Goal: Task Accomplishment & Management: Complete application form

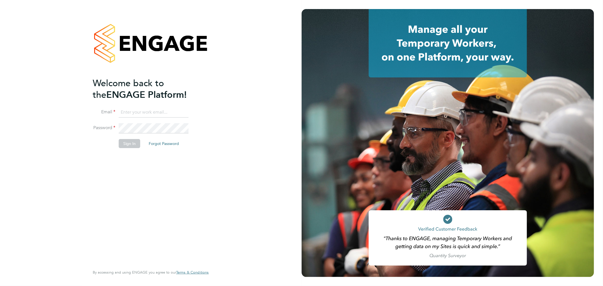
type input "sarah@velocityrecruitment.co.uk"
click at [132, 144] on button "Sign In" at bounding box center [129, 143] width 21 height 9
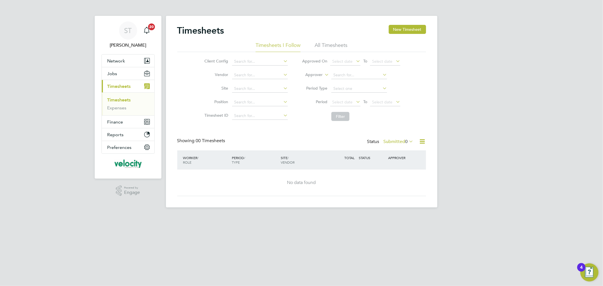
click at [118, 100] on link "Timesheets" at bounding box center [118, 99] width 23 height 5
click at [403, 29] on button "New Timesheet" at bounding box center [406, 29] width 37 height 9
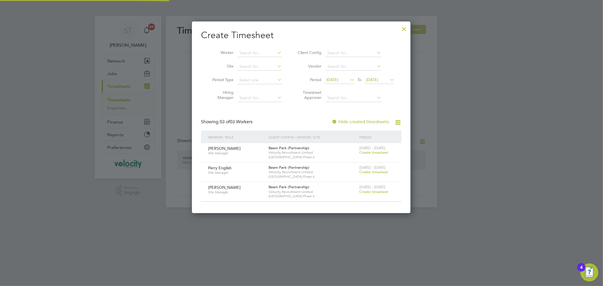
scroll to position [191, 219]
click at [377, 192] on span "Create timesheet" at bounding box center [373, 191] width 29 height 5
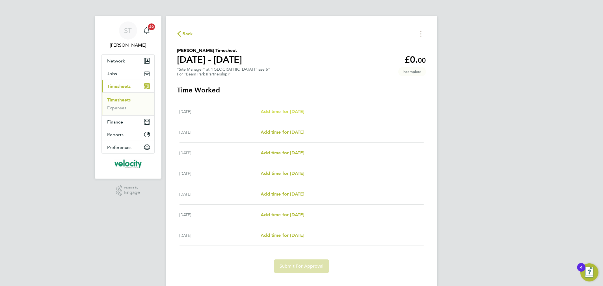
click at [272, 111] on span "Add time for [DATE]" at bounding box center [282, 111] width 44 height 5
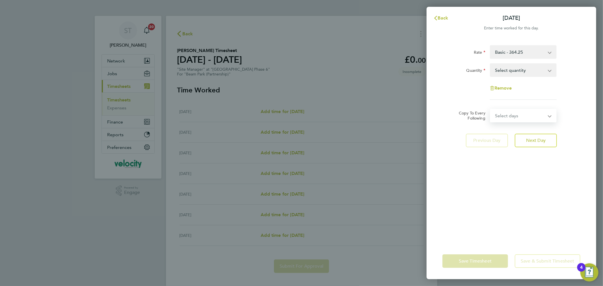
click at [536, 118] on select "Select days Day Weekday (Mon-Fri) Weekend (Sat-Sun) [DATE] [DATE] [DATE] [DATE]…" at bounding box center [519, 115] width 59 height 12
select select "DAY"
click at [490, 109] on select "Select days Day Weekday (Mon-Fri) Weekend (Sat-Sun) [DATE] [DATE] [DATE] [DATE]…" at bounding box center [519, 115] width 59 height 12
select select "[DATE]"
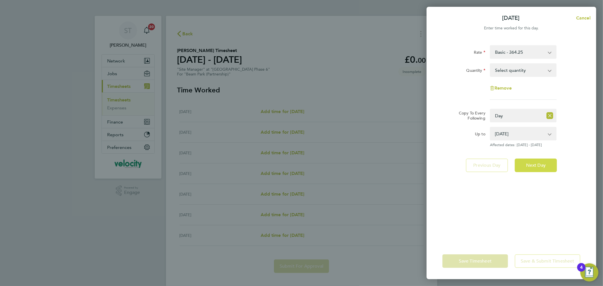
click at [534, 165] on span "Next Day" at bounding box center [535, 165] width 19 height 6
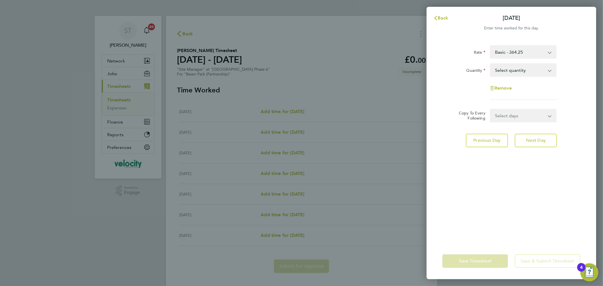
click at [530, 114] on select "Select days Day Weekday (Mon-Fri) Weekend (Sat-Sun) [DATE] [DATE] [DATE] [DATE]…" at bounding box center [519, 115] width 59 height 12
select select "DAY"
click at [490, 109] on select "Select days Day Weekday (Mon-Fri) Weekend (Sat-Sun) [DATE] [DATE] [DATE] [DATE]…" at bounding box center [519, 115] width 59 height 12
select select "[DATE]"
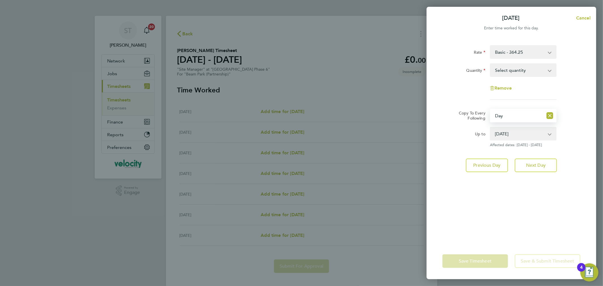
click at [515, 66] on select "Select quantity 0.5 1" at bounding box center [519, 70] width 59 height 12
select select "1"
click at [490, 64] on select "Select quantity 0.5 1" at bounding box center [519, 70] width 59 height 12
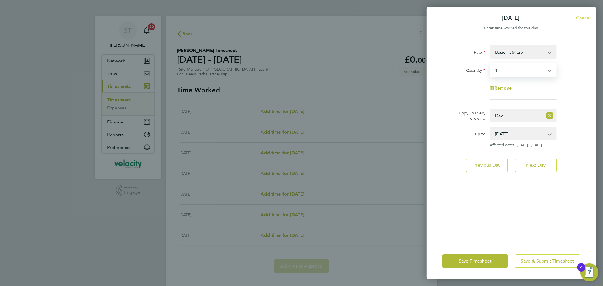
click at [583, 18] on span "Cancel" at bounding box center [582, 17] width 16 height 5
select select "0: null"
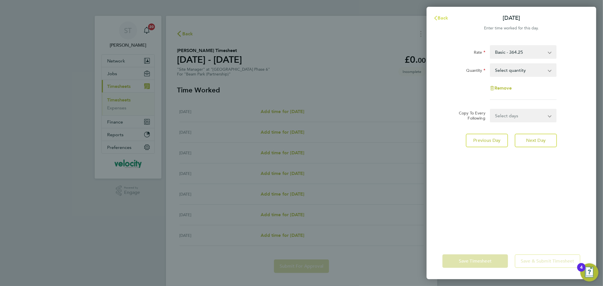
click at [444, 17] on span "Back" at bounding box center [443, 17] width 10 height 5
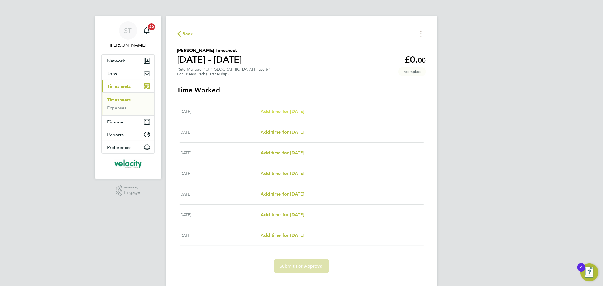
click at [281, 112] on span "Add time for [DATE]" at bounding box center [282, 111] width 44 height 5
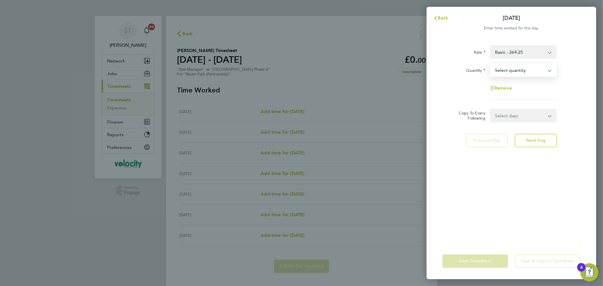
click at [505, 69] on select "Select quantity 0.5 1" at bounding box center [519, 70] width 59 height 12
select select "1"
click at [490, 64] on select "Select quantity 0.5 1" at bounding box center [519, 70] width 59 height 12
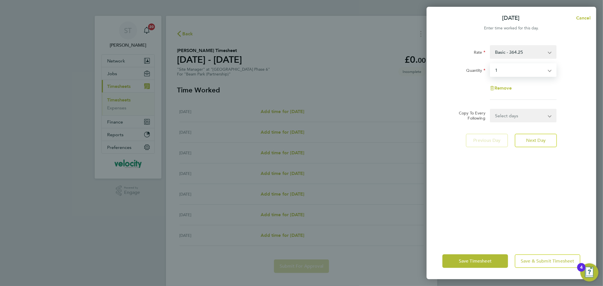
click at [521, 111] on select "Select days Day Weekday (Mon-Fri) Weekend (Sat-Sun) [DATE] [DATE] [DATE] [DATE]…" at bounding box center [519, 115] width 59 height 12
click at [464, 174] on div "Rate Basic - 364.25 Quantity Select quantity 0.5 1 Remove Copy To Every Followi…" at bounding box center [511, 140] width 170 height 205
click at [520, 140] on button "Next Day" at bounding box center [535, 141] width 42 height 14
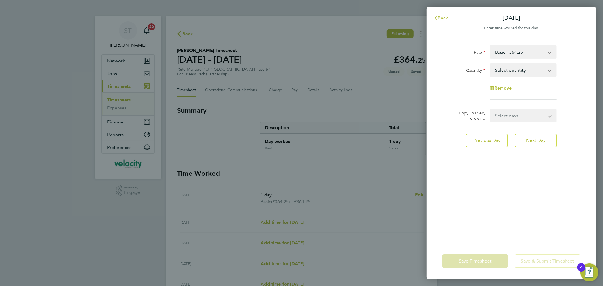
click at [519, 70] on select "Select quantity 0.5 1" at bounding box center [519, 70] width 59 height 12
select select "1"
click at [490, 64] on select "Select quantity 0.5 1" at bounding box center [519, 70] width 59 height 12
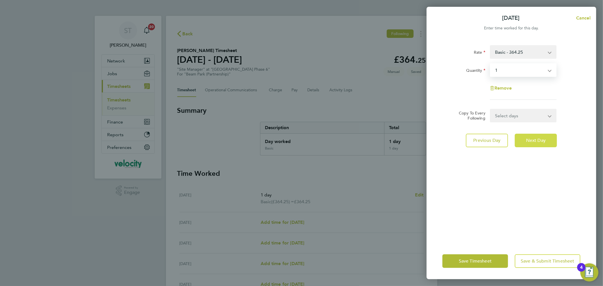
click at [535, 139] on span "Next Day" at bounding box center [535, 141] width 19 height 6
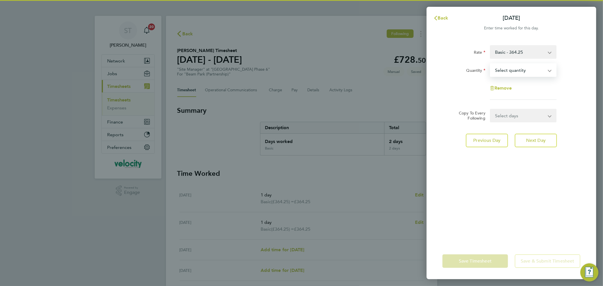
click at [525, 70] on select "Select quantity 0.5 1" at bounding box center [519, 70] width 59 height 12
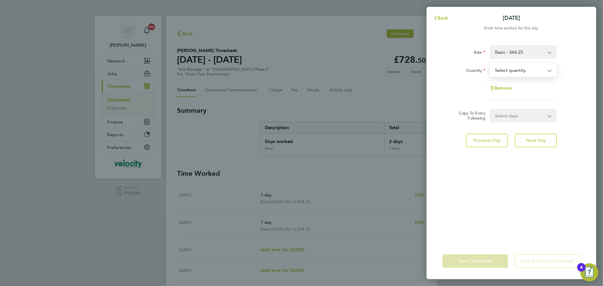
select select "1"
click at [490, 64] on select "Select quantity 0.5 1" at bounding box center [519, 70] width 59 height 12
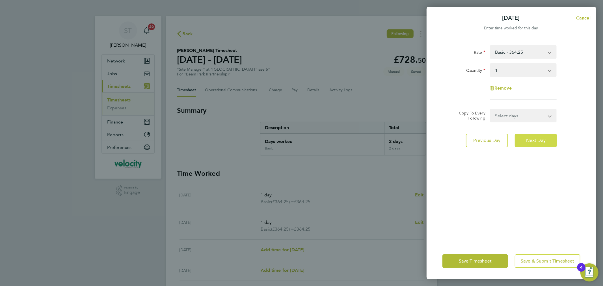
click at [524, 137] on button "Next Day" at bounding box center [535, 141] width 42 height 14
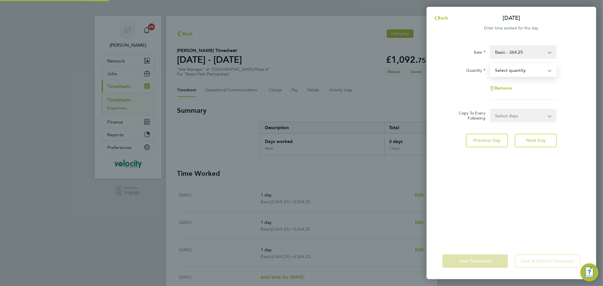
click at [515, 71] on select "Select quantity 0.5 1" at bounding box center [519, 70] width 59 height 12
select select "1"
click at [490, 64] on select "Select quantity 0.5 1" at bounding box center [519, 70] width 59 height 12
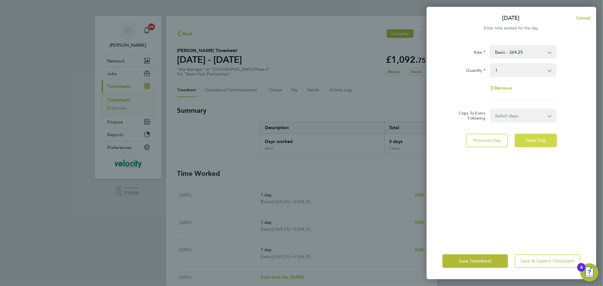
click at [534, 143] on button "Next Day" at bounding box center [535, 141] width 42 height 14
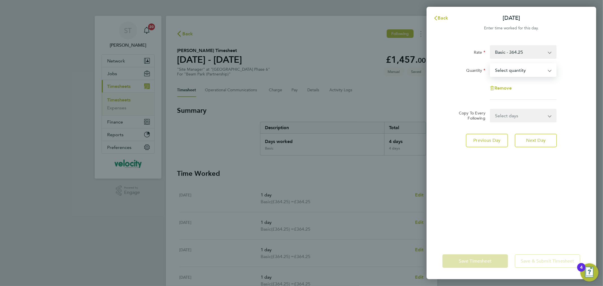
click at [516, 71] on select "Select quantity 0.5 1" at bounding box center [519, 70] width 59 height 12
select select "1"
click at [490, 64] on select "Select quantity 0.5 1" at bounding box center [519, 70] width 59 height 12
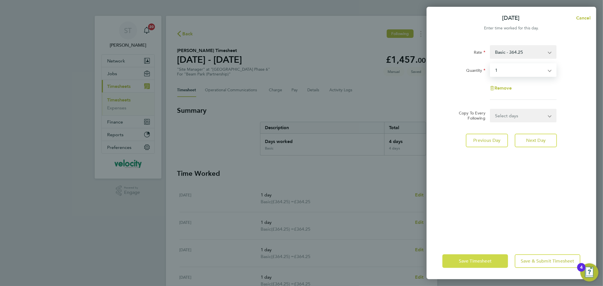
click at [485, 261] on span "Save Timesheet" at bounding box center [475, 261] width 33 height 6
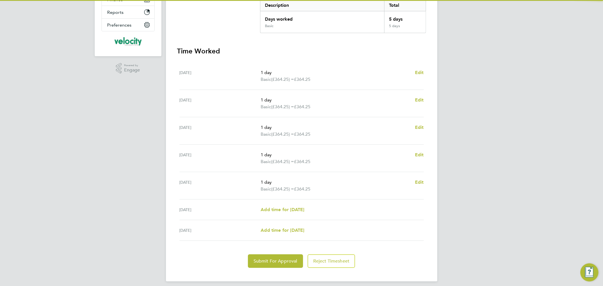
scroll to position [125, 0]
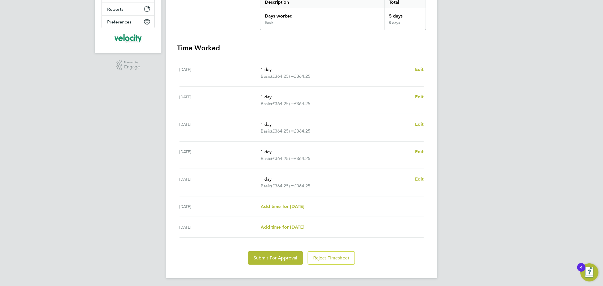
click at [271, 65] on div "[DATE] 1 day Basic (£364.25) = £364.25 Edit" at bounding box center [301, 72] width 244 height 27
drag, startPoint x: 271, startPoint y: 98, endPoint x: 275, endPoint y: 118, distance: 20.8
click at [272, 99] on p "1 day" at bounding box center [334, 97] width 149 height 7
click at [276, 123] on p "1 day" at bounding box center [334, 124] width 149 height 7
drag, startPoint x: 276, startPoint y: 151, endPoint x: 273, endPoint y: 187, distance: 35.7
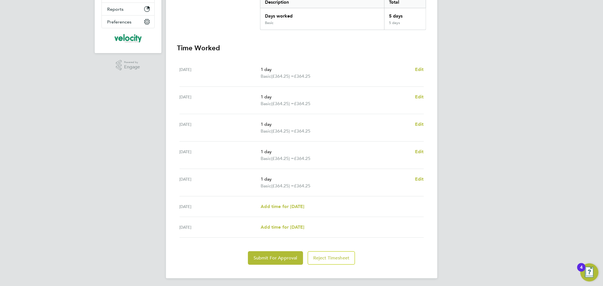
click at [274, 184] on ul "[DATE] 1 day Basic (£364.25) = £364.25 Edit [DATE] 1 day Basic (£364.25) = £364…" at bounding box center [301, 148] width 249 height 178
click at [473, 182] on div "ST [PERSON_NAME] Notifications 20 Applications: Network Team Members Businesses…" at bounding box center [301, 81] width 603 height 413
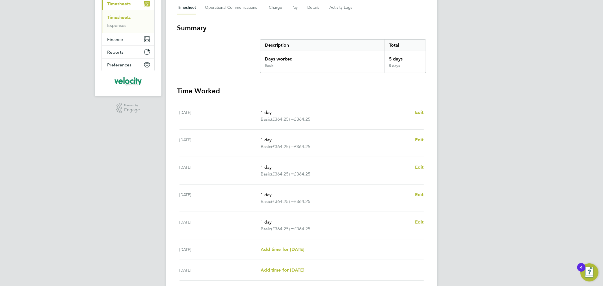
scroll to position [126, 0]
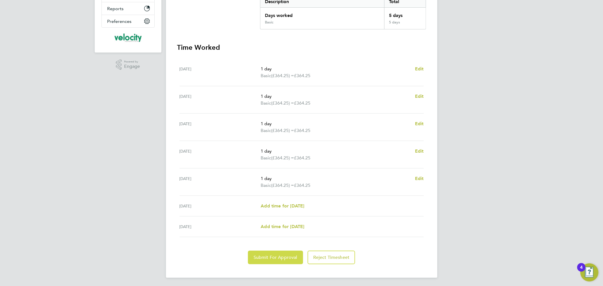
click at [290, 258] on span "Submit For Approval" at bounding box center [275, 258] width 44 height 6
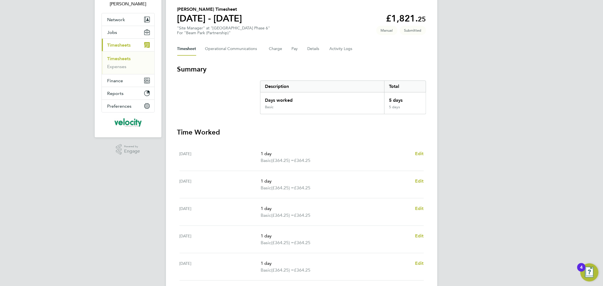
scroll to position [0, 0]
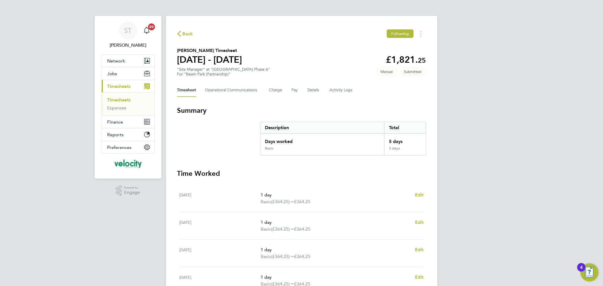
click at [117, 99] on link "Timesheets" at bounding box center [118, 99] width 23 height 5
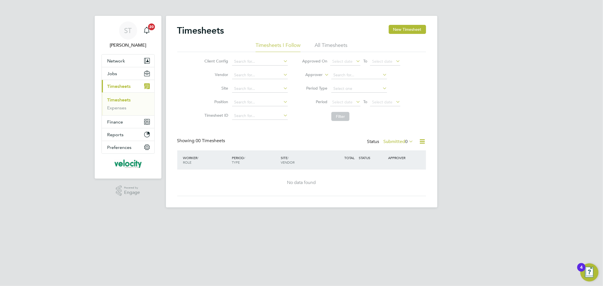
click at [119, 100] on link "Timesheets" at bounding box center [118, 99] width 23 height 5
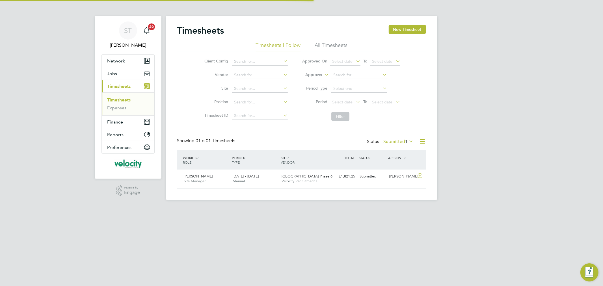
scroll to position [14, 49]
click at [111, 73] on span "Jobs" at bounding box center [112, 73] width 10 height 5
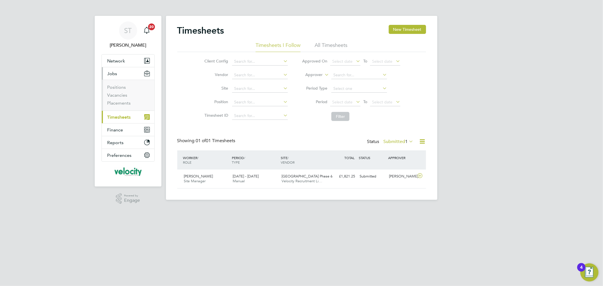
click at [121, 116] on span "Timesheets" at bounding box center [118, 116] width 23 height 5
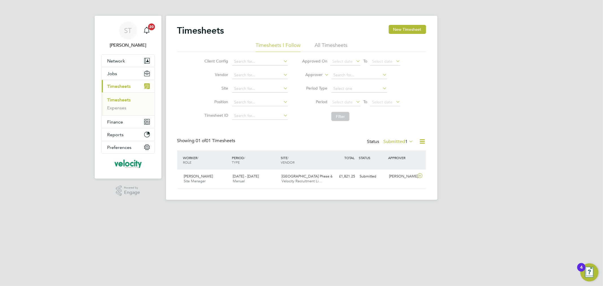
click at [119, 99] on link "Timesheets" at bounding box center [118, 99] width 23 height 5
click at [415, 32] on button "New Timesheet" at bounding box center [406, 29] width 37 height 9
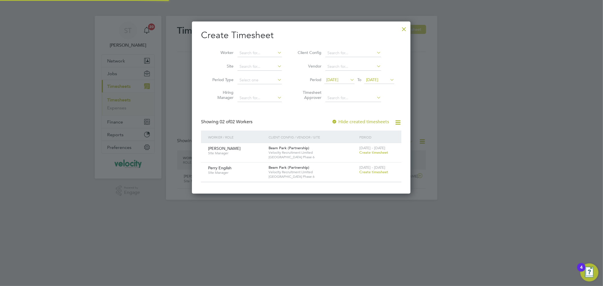
scroll to position [172, 219]
click at [368, 154] on span "Create timesheet" at bounding box center [373, 152] width 29 height 5
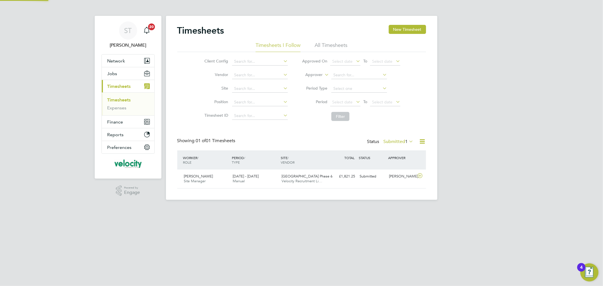
scroll to position [14, 49]
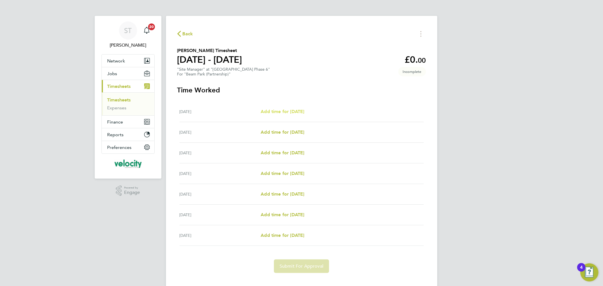
click at [292, 109] on span "Add time for [DATE]" at bounding box center [282, 111] width 44 height 5
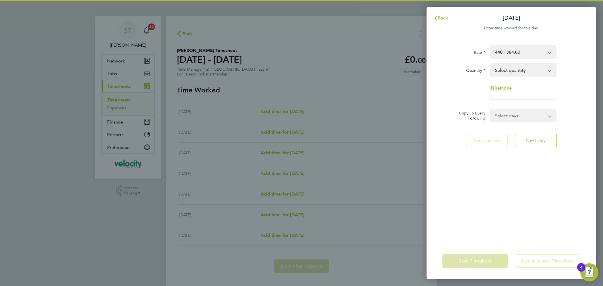
click at [530, 70] on select "Select quantity 0.5 1" at bounding box center [519, 70] width 59 height 12
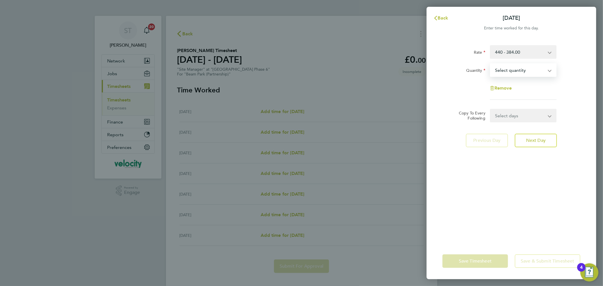
select select "1"
click at [490, 64] on select "Select quantity 0.5 1" at bounding box center [519, 70] width 59 height 12
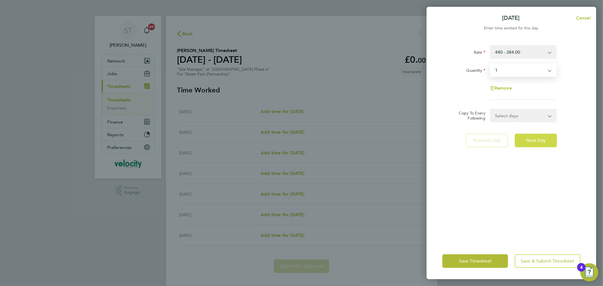
click at [533, 141] on span "Next Day" at bounding box center [535, 141] width 19 height 6
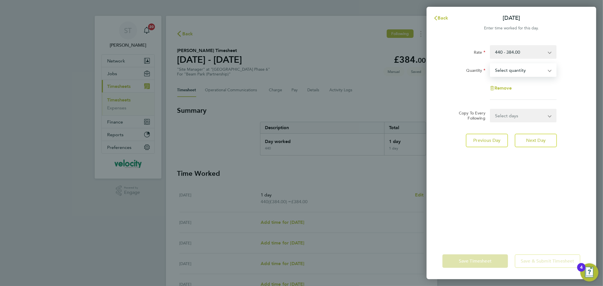
click at [513, 70] on select "Select quantity 0.5 1" at bounding box center [519, 70] width 59 height 12
select select "1"
click at [490, 64] on select "Select quantity 0.5 1" at bounding box center [519, 70] width 59 height 12
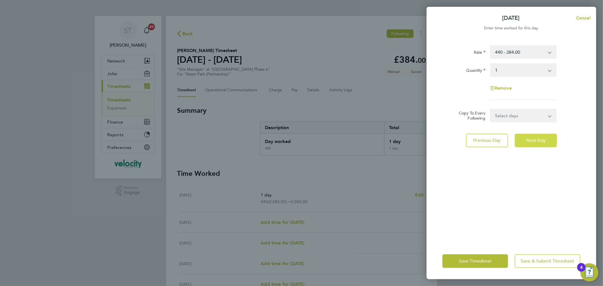
click at [536, 138] on span "Next Day" at bounding box center [535, 141] width 19 height 6
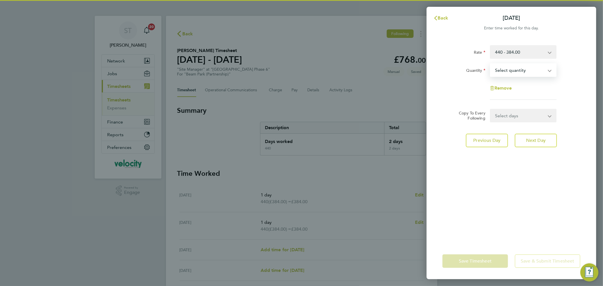
click at [503, 68] on select "Select quantity 0.5 1" at bounding box center [519, 70] width 59 height 12
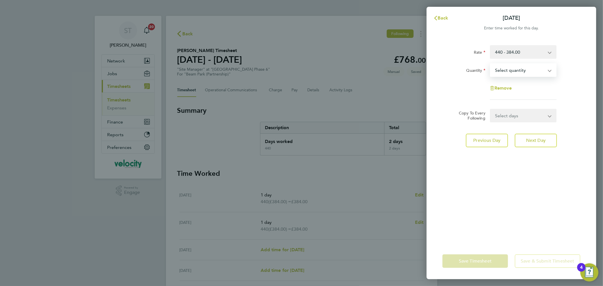
select select "1"
click at [490, 64] on select "Select quantity 0.5 1" at bounding box center [519, 70] width 59 height 12
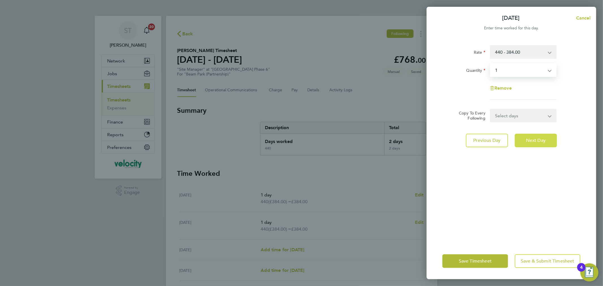
click at [529, 136] on button "Next Day" at bounding box center [535, 141] width 42 height 14
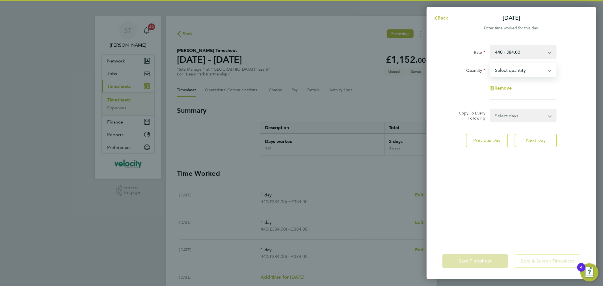
click at [509, 70] on select "Select quantity 0.5 1" at bounding box center [519, 70] width 59 height 12
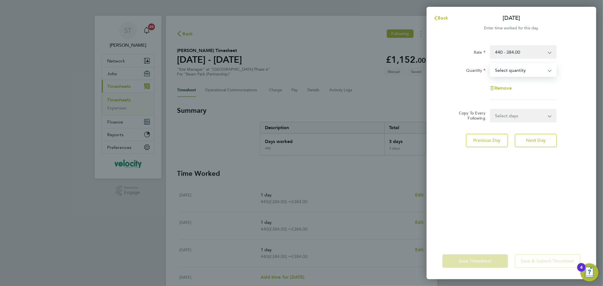
select select "1"
click at [490, 64] on select "Select quantity 0.5 1" at bounding box center [519, 70] width 59 height 12
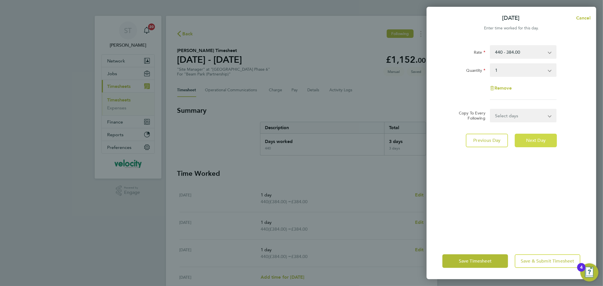
click at [531, 138] on span "Next Day" at bounding box center [535, 141] width 19 height 6
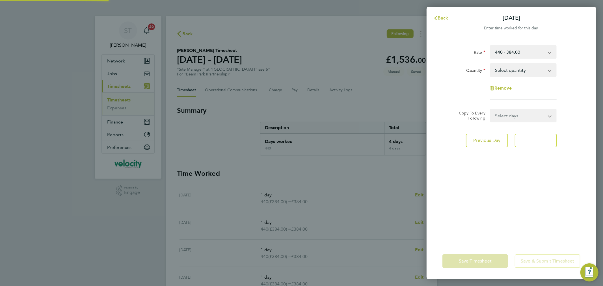
drag, startPoint x: 524, startPoint y: 101, endPoint x: 508, endPoint y: 70, distance: 34.4
click at [508, 70] on select "Select quantity 0.5 1" at bounding box center [519, 70] width 59 height 12
select select "1"
click at [490, 64] on select "Select quantity 0.5 1" at bounding box center [519, 70] width 59 height 12
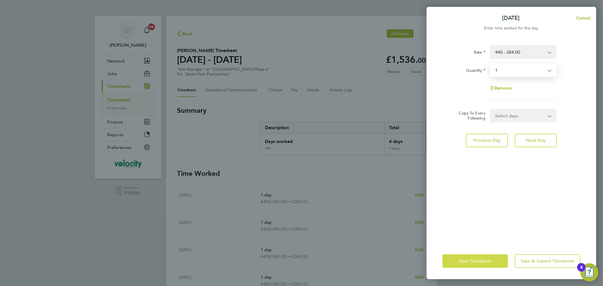
click at [462, 263] on span "Save Timesheet" at bounding box center [475, 261] width 33 height 6
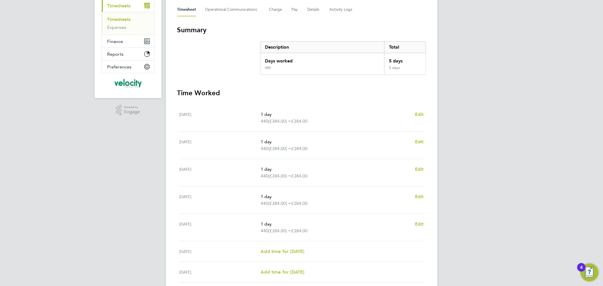
scroll to position [126, 0]
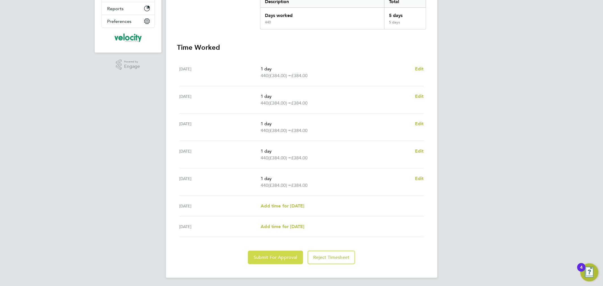
click at [281, 257] on span "Submit For Approval" at bounding box center [275, 258] width 44 height 6
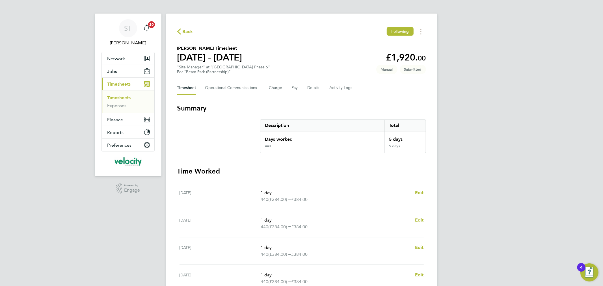
scroll to position [0, 0]
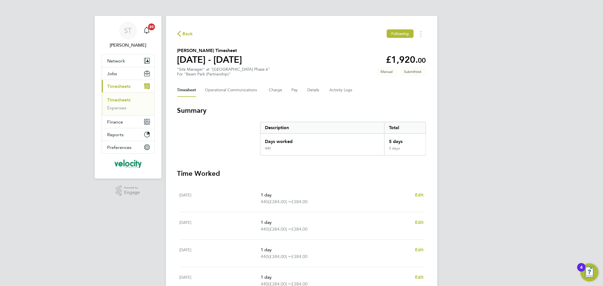
click at [117, 86] on span "Timesheets" at bounding box center [118, 86] width 23 height 5
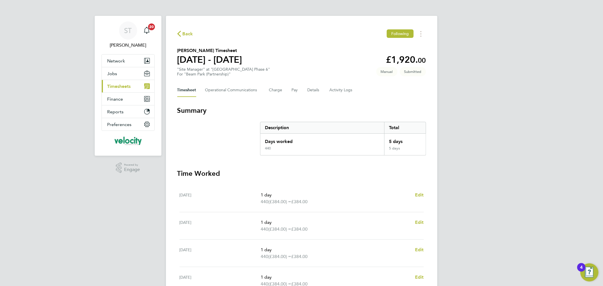
click at [117, 86] on span "Timesheets" at bounding box center [118, 86] width 23 height 5
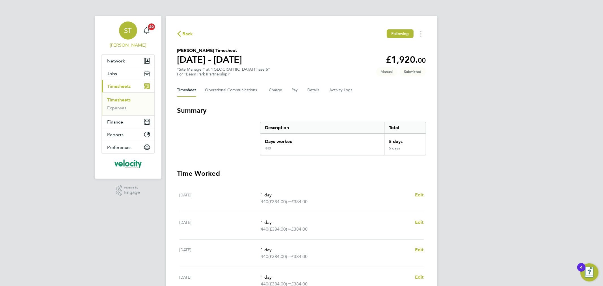
click at [129, 32] on span "ST" at bounding box center [128, 30] width 8 height 7
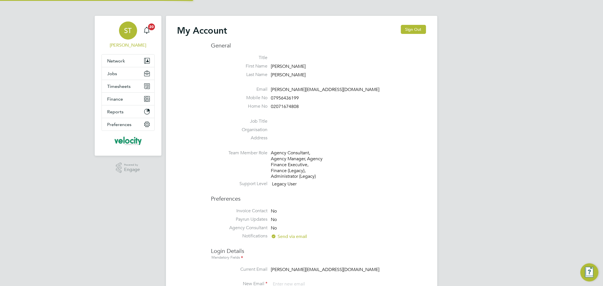
type input "sarah@velocityrecruitment.co.uk"
click at [128, 43] on span "[PERSON_NAME]" at bounding box center [127, 45] width 53 height 7
click at [123, 61] on span "Network" at bounding box center [116, 60] width 18 height 5
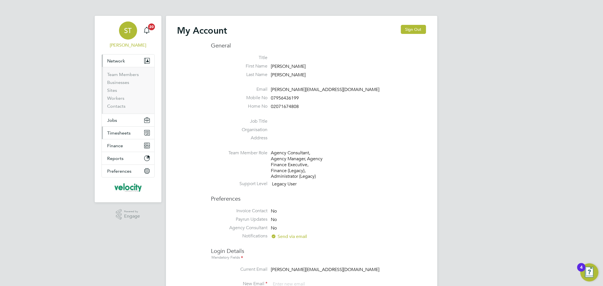
click at [118, 136] on button "Timesheets" at bounding box center [128, 133] width 53 height 12
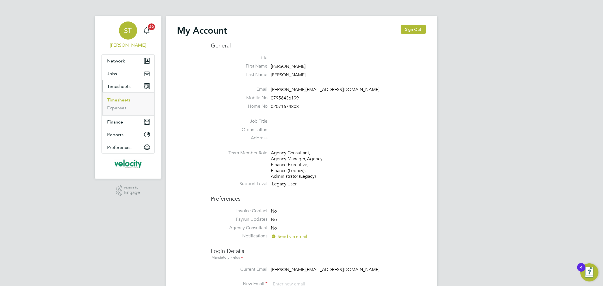
click at [123, 101] on link "Timesheets" at bounding box center [118, 99] width 23 height 5
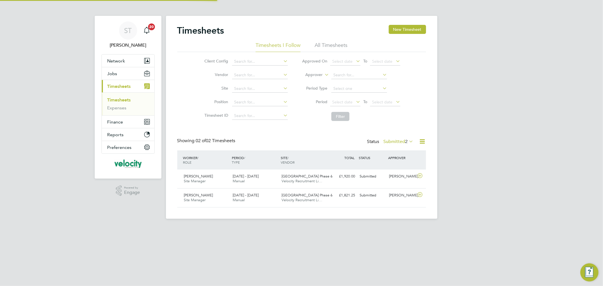
scroll to position [14, 49]
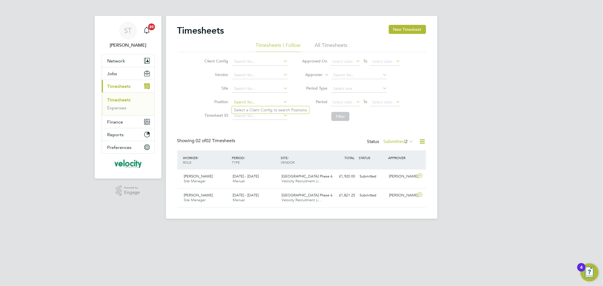
click at [246, 102] on input at bounding box center [260, 102] width 56 height 8
click at [408, 140] on icon at bounding box center [408, 141] width 0 height 8
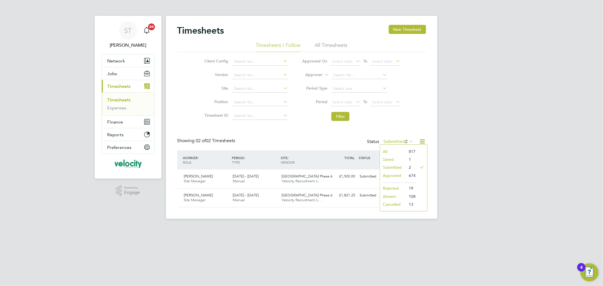
click at [388, 151] on li "All" at bounding box center [393, 151] width 26 height 8
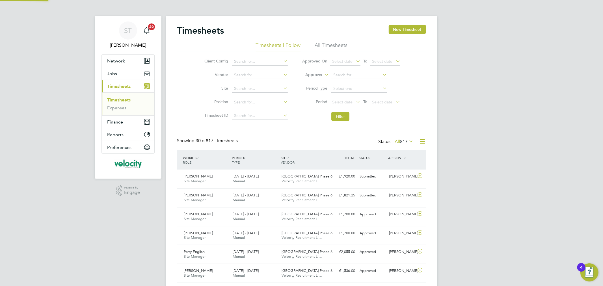
scroll to position [0, 0]
click at [196, 256] on span "Site Manager" at bounding box center [195, 256] width 22 height 5
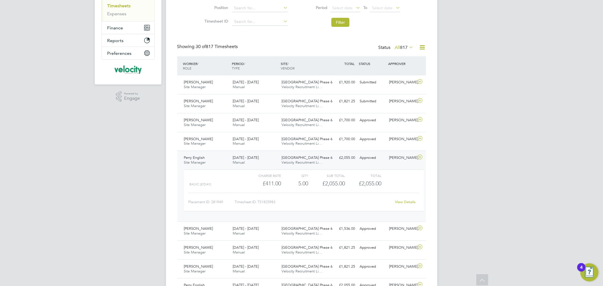
click at [190, 159] on span "Perry English" at bounding box center [194, 157] width 21 height 5
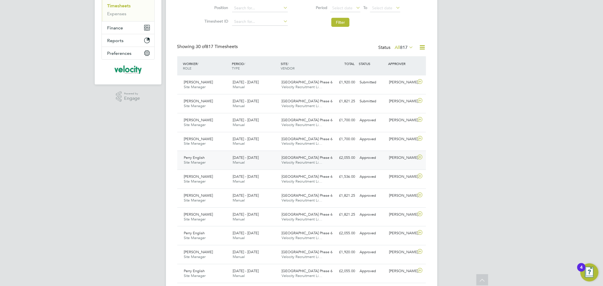
click at [190, 159] on span "Perry English" at bounding box center [194, 157] width 21 height 5
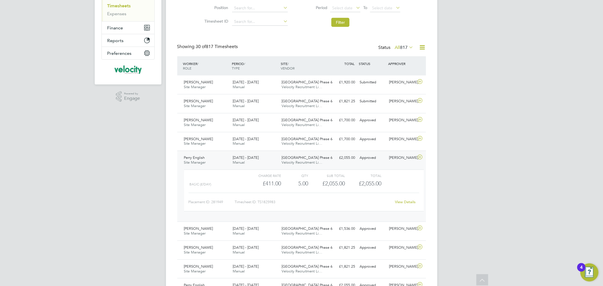
click at [190, 159] on span "Perry English" at bounding box center [194, 157] width 21 height 5
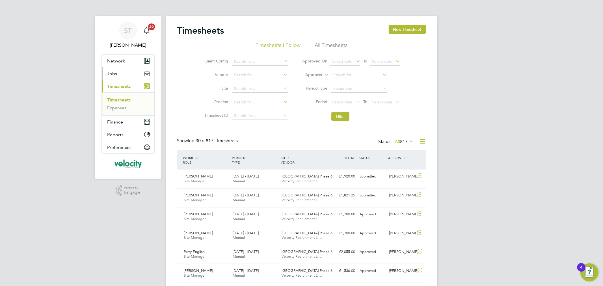
click at [123, 73] on button "Jobs" at bounding box center [128, 73] width 53 height 12
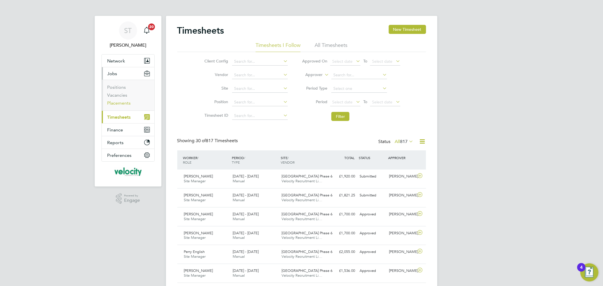
click at [121, 103] on link "Placements" at bounding box center [118, 102] width 23 height 5
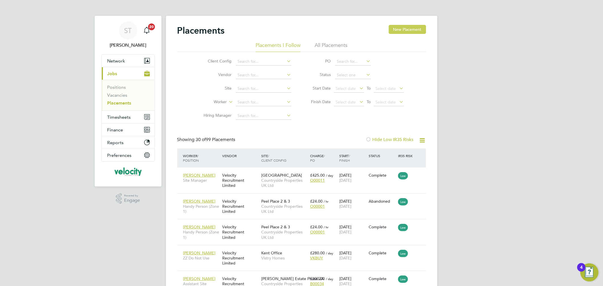
click at [397, 29] on button "New Placement" at bounding box center [406, 29] width 37 height 9
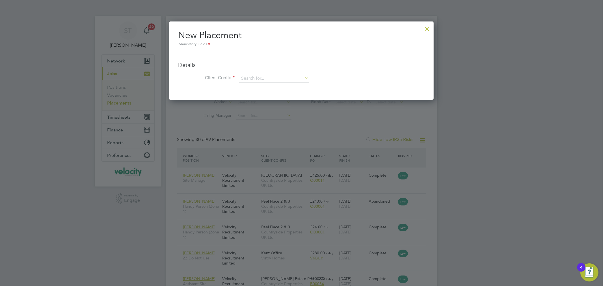
click at [426, 27] on div at bounding box center [427, 28] width 10 height 10
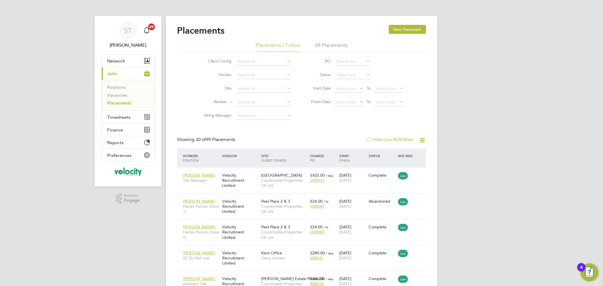
click at [117, 74] on span "Jobs" at bounding box center [112, 73] width 10 height 5
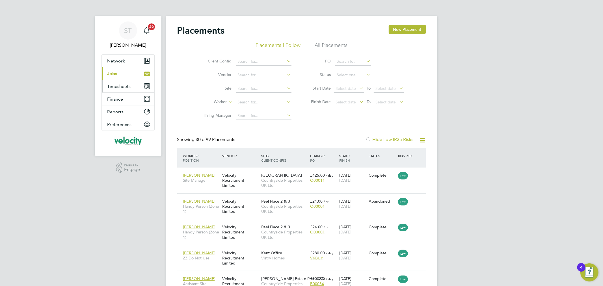
click at [114, 86] on span "Timesheets" at bounding box center [118, 86] width 23 height 5
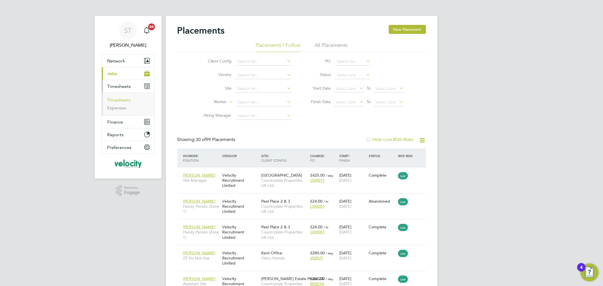
click at [117, 100] on link "Timesheets" at bounding box center [118, 99] width 23 height 5
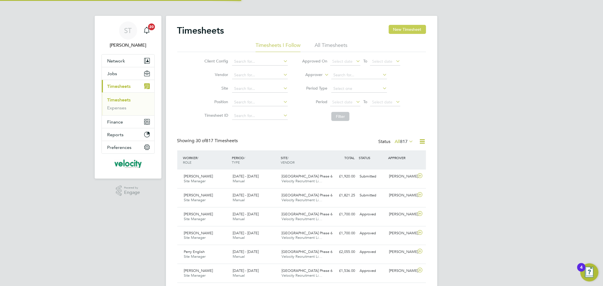
click at [405, 30] on button "New Timesheet" at bounding box center [406, 29] width 37 height 9
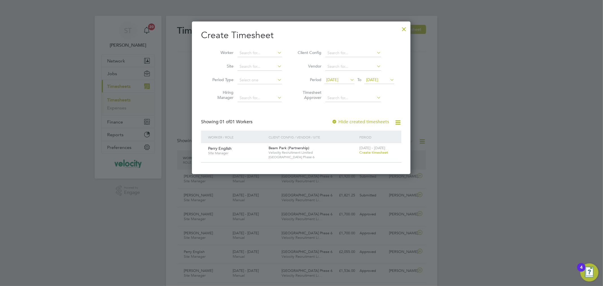
click at [222, 151] on span "Site Manager" at bounding box center [236, 153] width 56 height 5
click at [372, 154] on span "Create timesheet" at bounding box center [373, 152] width 29 height 5
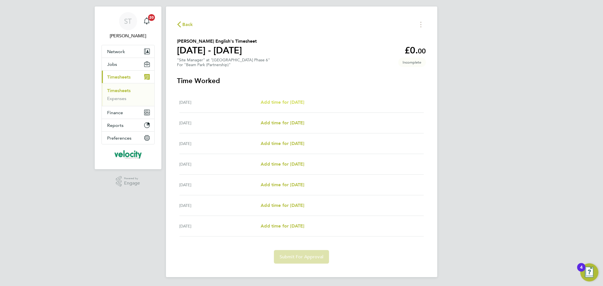
click at [300, 103] on span "Add time for [DATE]" at bounding box center [282, 101] width 44 height 5
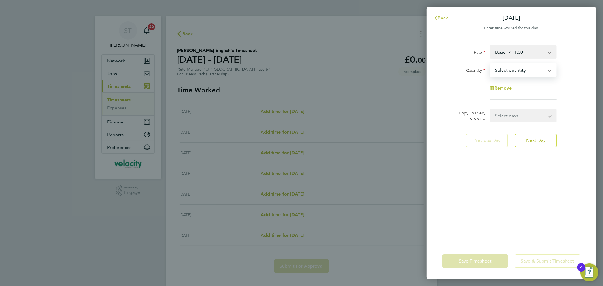
click at [512, 77] on div "Select quantity 0.5 1" at bounding box center [523, 70] width 67 height 14
select select "1"
click at [490, 64] on select "Select quantity 0.5 1" at bounding box center [519, 70] width 59 height 12
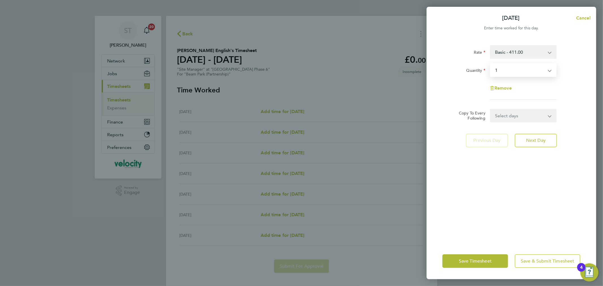
click at [515, 119] on select "Select days Day Weekday (Mon-Fri) Weekend (Sat-Sun) [DATE] [DATE] [DATE] [DATE]…" at bounding box center [519, 115] width 59 height 12
click at [516, 116] on select "Select days Day Weekday (Mon-Fri) Weekend (Sat-Sun) [DATE] [DATE] [DATE] [DATE]…" at bounding box center [519, 115] width 59 height 12
click at [540, 142] on span "Next Day" at bounding box center [535, 141] width 19 height 6
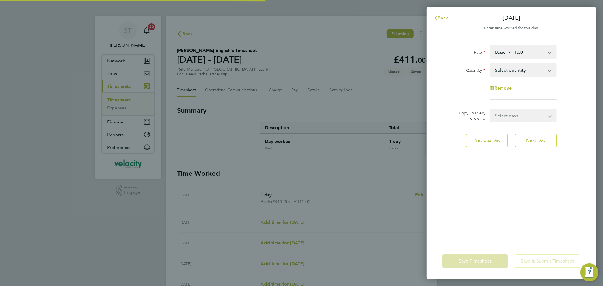
click at [519, 69] on select "Select quantity 0.5 1" at bounding box center [519, 70] width 59 height 12
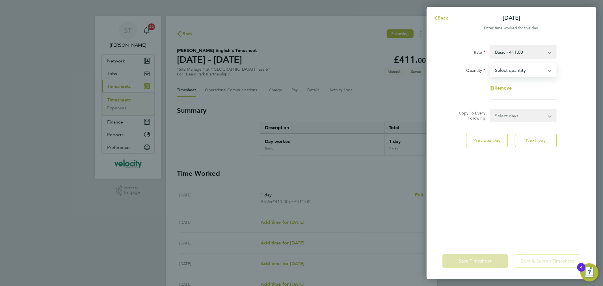
select select "1"
click at [490, 64] on select "Select quantity 0.5 1" at bounding box center [519, 70] width 59 height 12
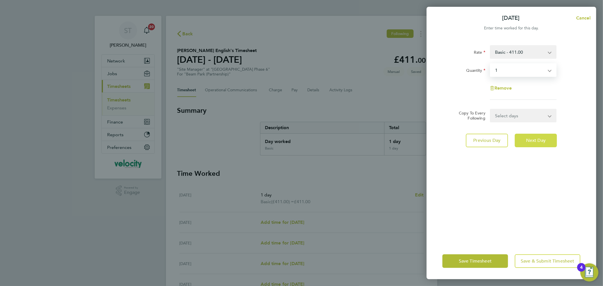
click at [530, 140] on span "Next Day" at bounding box center [535, 141] width 19 height 6
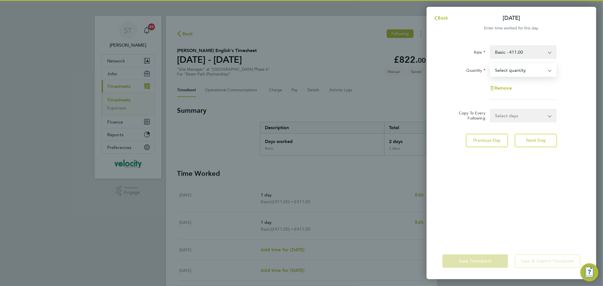
click at [516, 69] on select "Select quantity 0.5 1" at bounding box center [519, 70] width 59 height 12
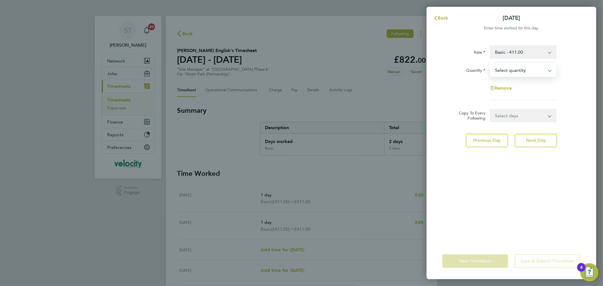
select select "1"
click at [490, 64] on select "Select quantity 0.5 1" at bounding box center [519, 70] width 59 height 12
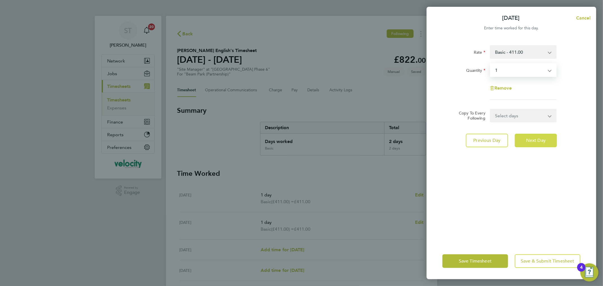
click at [534, 140] on span "Next Day" at bounding box center [535, 141] width 19 height 6
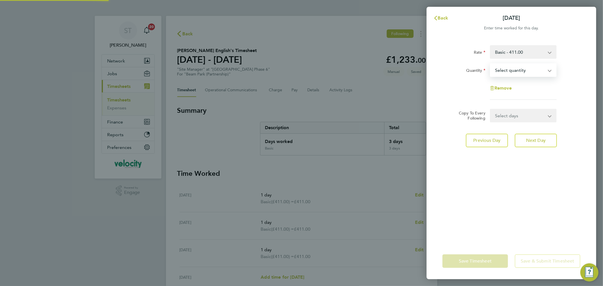
click at [520, 71] on select "Select quantity 0.5 1" at bounding box center [519, 70] width 59 height 12
select select "1"
click at [490, 64] on select "Select quantity 0.5 1" at bounding box center [519, 70] width 59 height 12
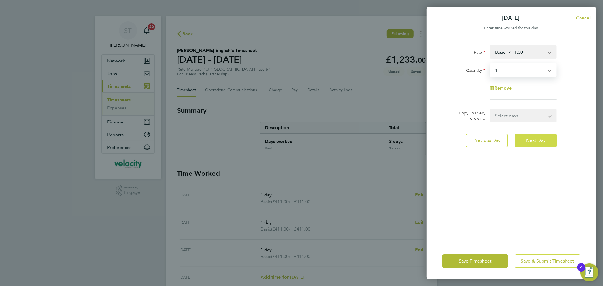
click at [535, 139] on span "Next Day" at bounding box center [535, 141] width 19 height 6
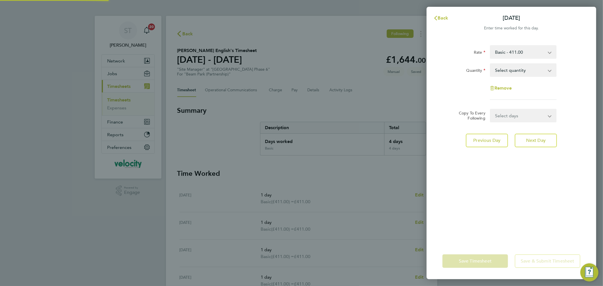
click at [520, 69] on select "Select quantity 0.5 1" at bounding box center [519, 70] width 59 height 12
select select "1"
click at [490, 64] on select "Select quantity 0.5 1" at bounding box center [519, 70] width 59 height 12
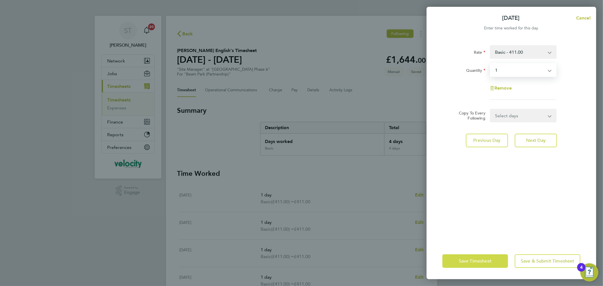
click at [471, 260] on span "Save Timesheet" at bounding box center [475, 261] width 33 height 6
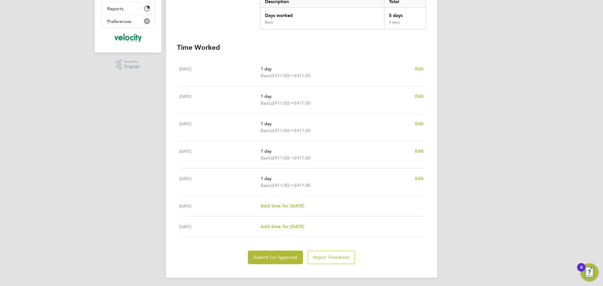
click at [212, 74] on div "[DATE]" at bounding box center [219, 73] width 81 height 14
click at [208, 101] on div "[DATE]" at bounding box center [219, 100] width 81 height 14
drag, startPoint x: 206, startPoint y: 133, endPoint x: 207, endPoint y: 136, distance: 2.8
click at [206, 134] on div "Wed 24 Sep 1 day Basic (£411.00) = £411.00 Edit" at bounding box center [301, 127] width 244 height 27
click at [231, 166] on div "Thu 25 Sep 1 day Basic (£411.00) = £411.00 Edit" at bounding box center [301, 154] width 244 height 27
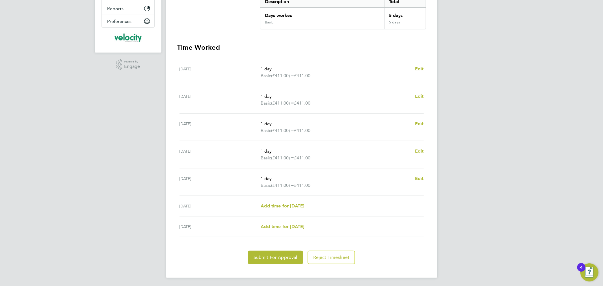
click at [229, 198] on div "Sat 27 Sep Add time for Sat 27 Sep Add time for Sat 27 Sep" at bounding box center [301, 206] width 244 height 21
click at [283, 258] on span "Submit For Approval" at bounding box center [275, 258] width 44 height 6
